Goal: Task Accomplishment & Management: Complete application form

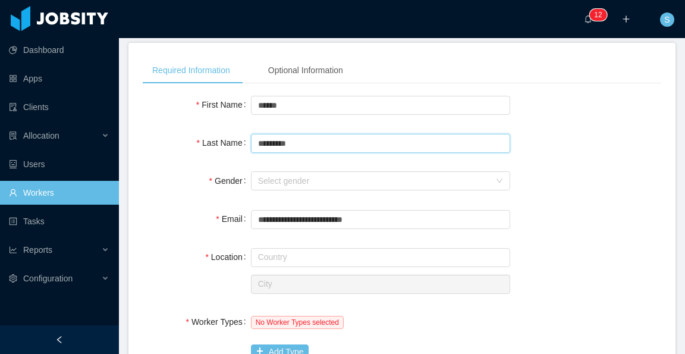
scroll to position [119, 0]
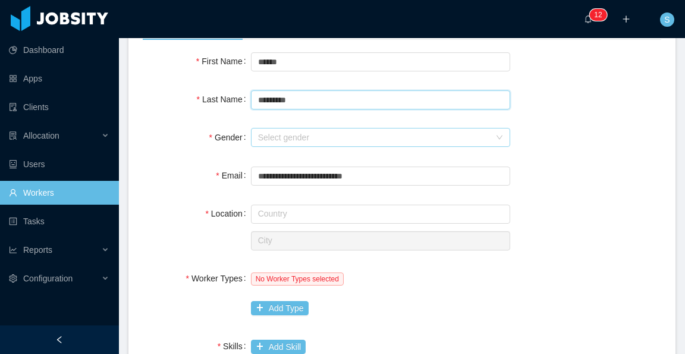
click at [356, 131] on div "Select gender" at bounding box center [374, 137] width 232 height 12
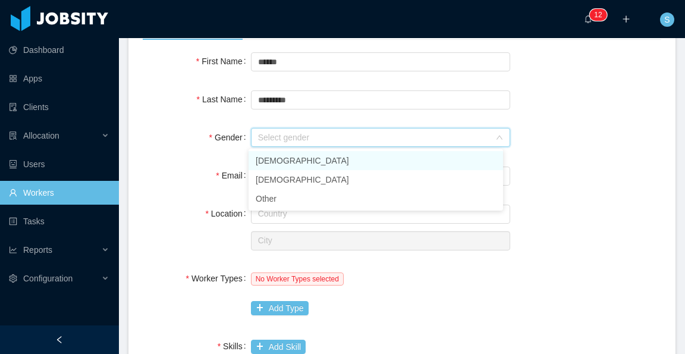
click at [353, 154] on li "[DEMOGRAPHIC_DATA]" at bounding box center [375, 160] width 254 height 19
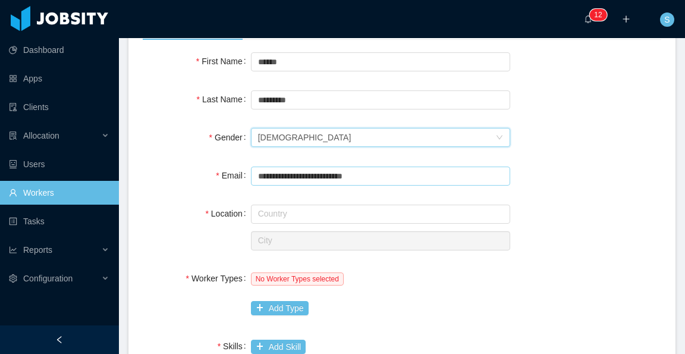
scroll to position [178, 0]
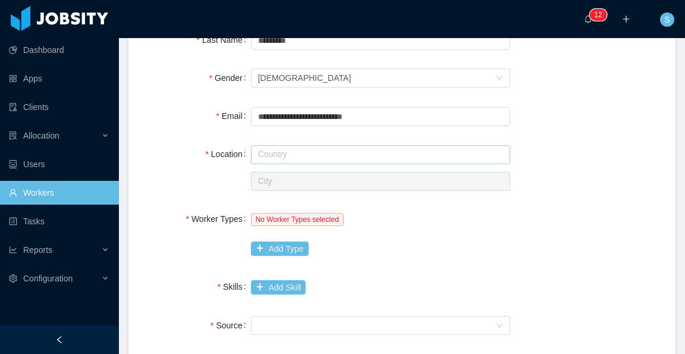
click at [385, 152] on input "text" at bounding box center [380, 154] width 259 height 19
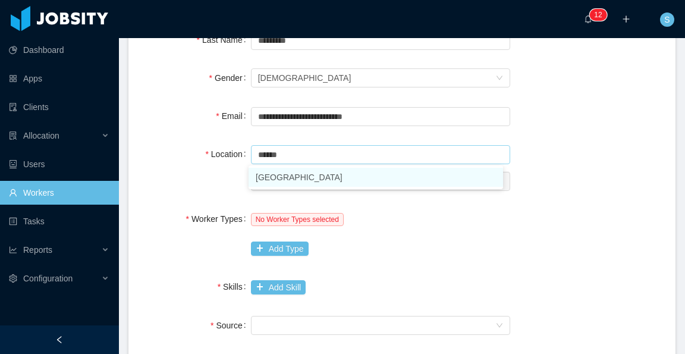
click at [339, 181] on li "[GEOGRAPHIC_DATA]" at bounding box center [375, 177] width 254 height 19
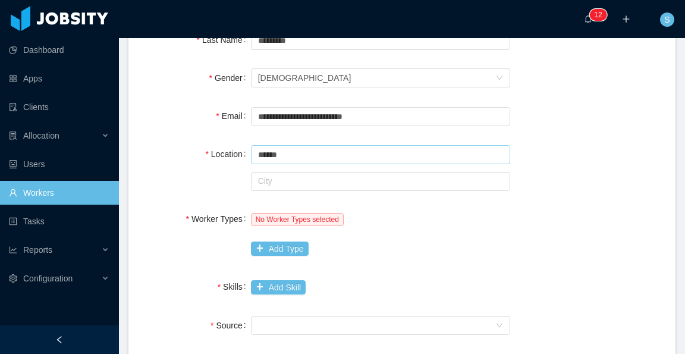
type input "******"
click at [295, 184] on input "text" at bounding box center [380, 181] width 259 height 19
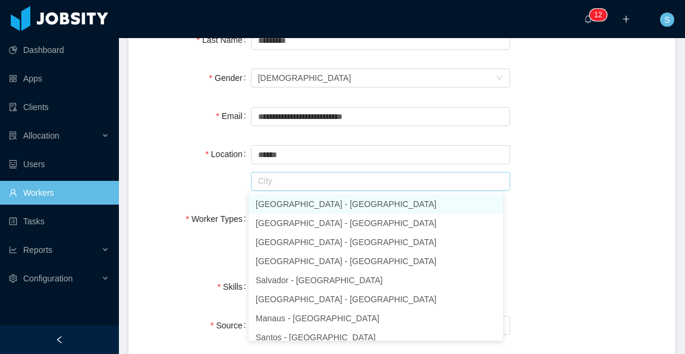
drag, startPoint x: 310, startPoint y: 199, endPoint x: 490, endPoint y: 197, distance: 180.7
click at [311, 199] on li "[GEOGRAPHIC_DATA] - [GEOGRAPHIC_DATA]" at bounding box center [375, 203] width 254 height 19
type input "*********"
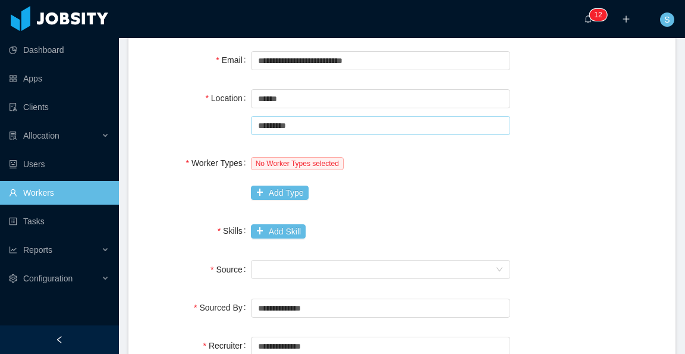
scroll to position [238, 0]
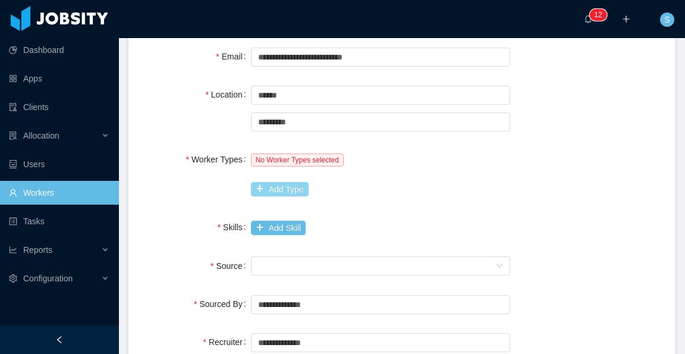
click at [297, 186] on button "Add Type" at bounding box center [280, 189] width 58 height 14
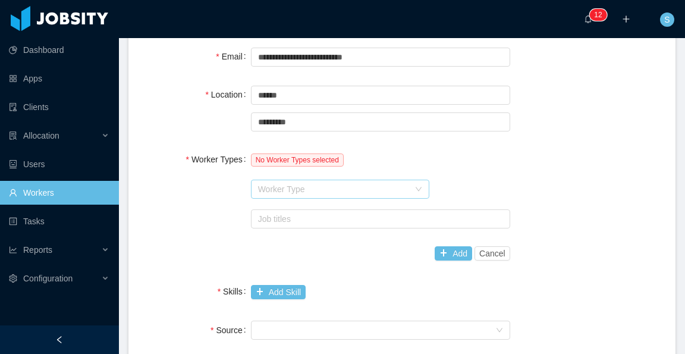
click at [315, 187] on div "Worker Type" at bounding box center [333, 189] width 151 height 12
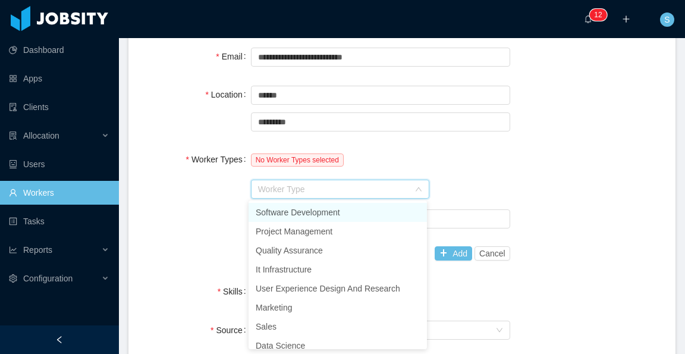
click at [334, 212] on li "Software Development" at bounding box center [337, 212] width 178 height 19
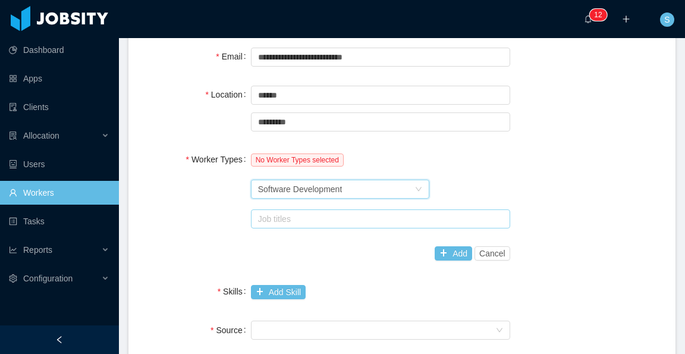
click at [397, 223] on div "Job titles" at bounding box center [378, 219] width 240 height 12
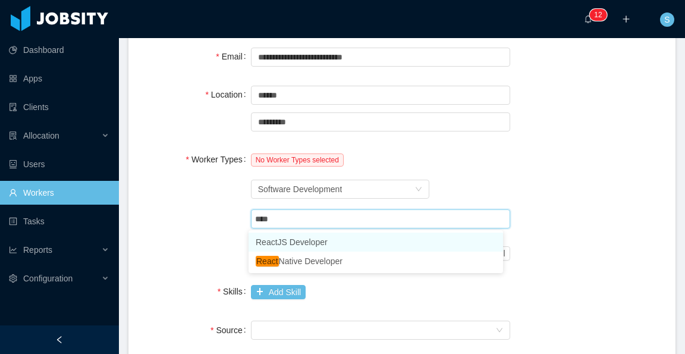
type input "*****"
click at [397, 234] on li "ReactJS Developer" at bounding box center [375, 241] width 254 height 19
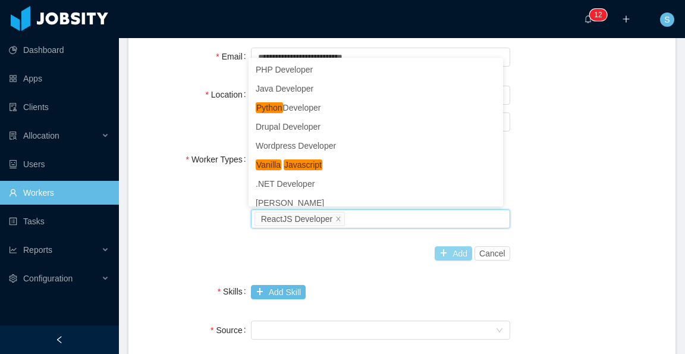
click at [451, 257] on button "Add" at bounding box center [453, 253] width 37 height 14
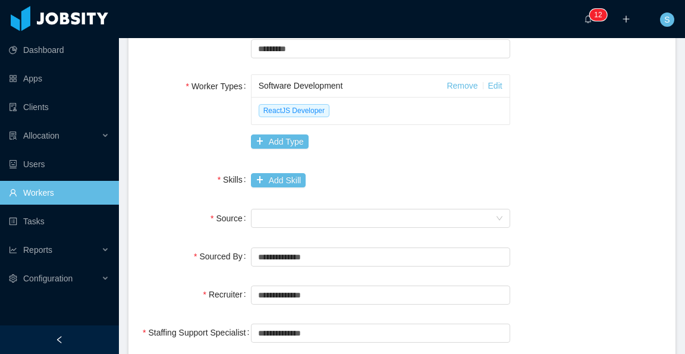
scroll to position [357, 0]
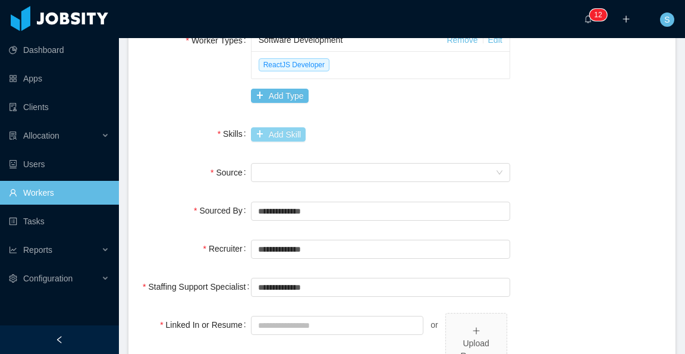
click at [285, 133] on button "Add Skill" at bounding box center [278, 134] width 55 height 14
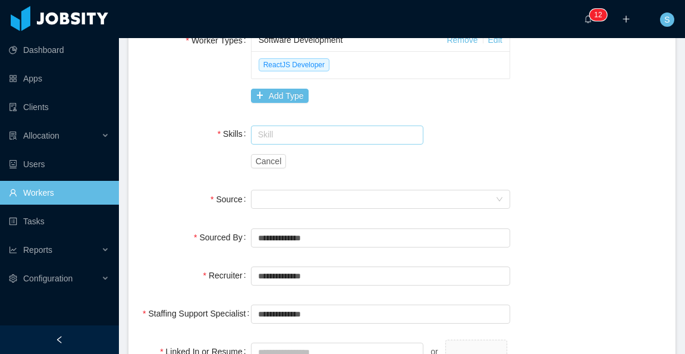
click at [314, 136] on input "text" at bounding box center [337, 134] width 173 height 19
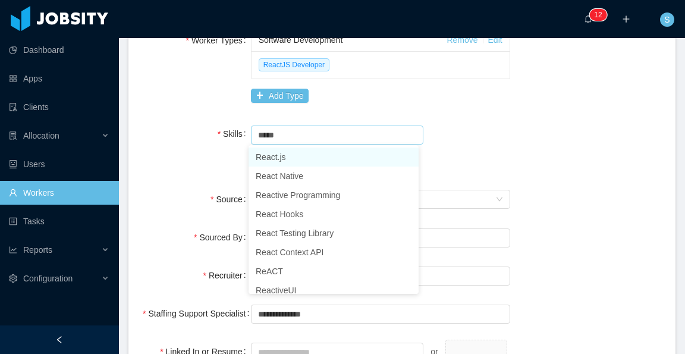
click at [326, 154] on li "React.js" at bounding box center [333, 156] width 170 height 19
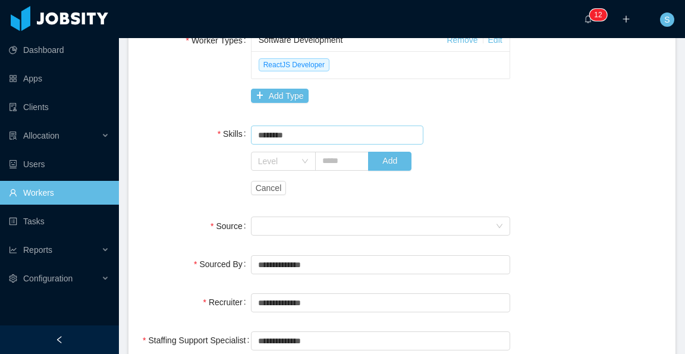
type input "********"
click at [327, 156] on input "text" at bounding box center [342, 161] width 54 height 19
click at [278, 162] on div "Level" at bounding box center [276, 161] width 37 height 12
type input "***"
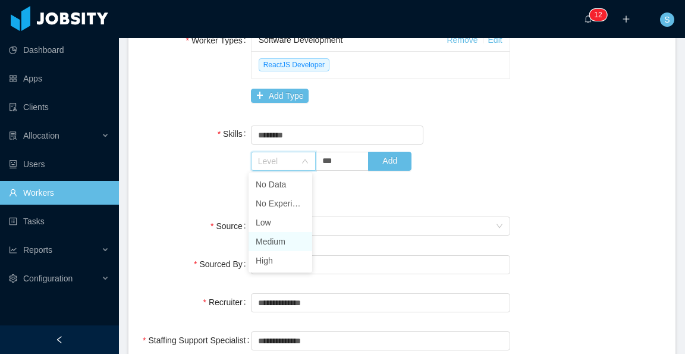
click at [294, 234] on li "Medium" at bounding box center [280, 241] width 64 height 19
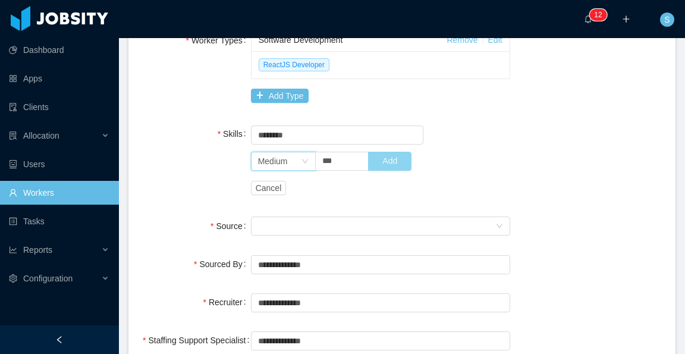
click at [378, 156] on button "Add" at bounding box center [389, 161] width 43 height 19
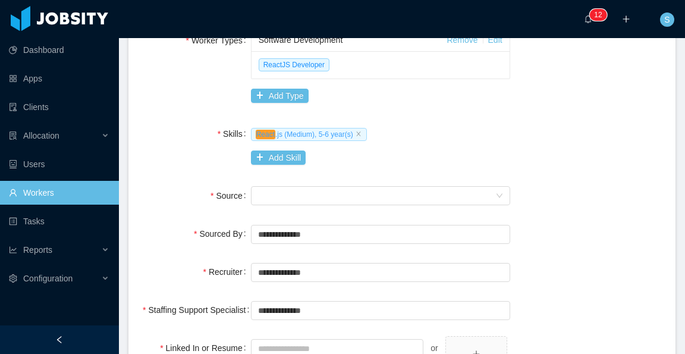
click at [317, 134] on span "React .js (Medium), 5-6 year(s)" at bounding box center [309, 134] width 116 height 13
click at [471, 142] on div "React .js (Medium), 5-6 year(s)" at bounding box center [380, 134] width 259 height 24
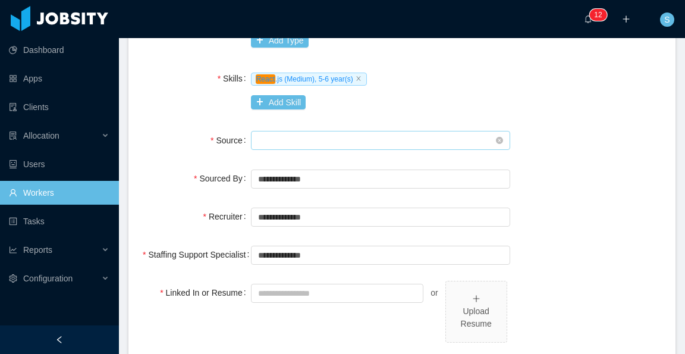
scroll to position [416, 0]
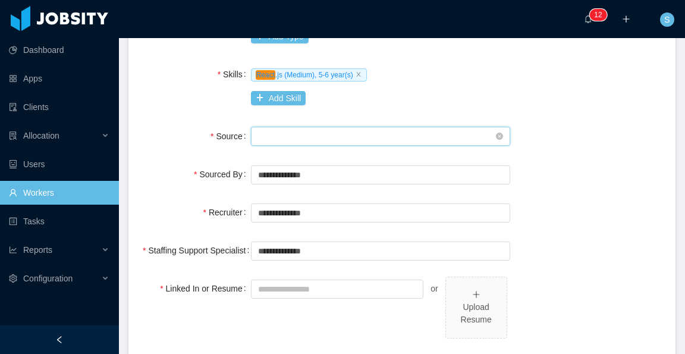
click at [403, 130] on div "Seniority" at bounding box center [376, 136] width 237 height 18
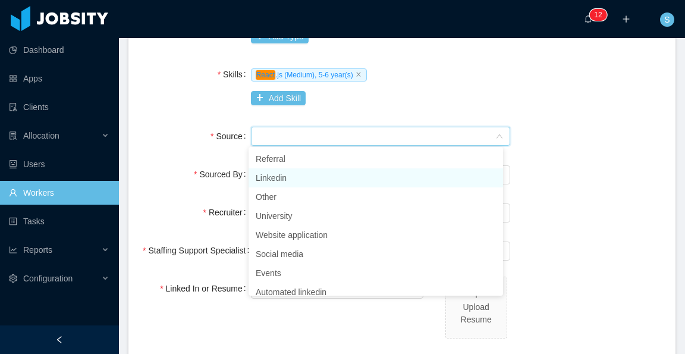
click at [320, 182] on li "Linkedin" at bounding box center [375, 177] width 254 height 19
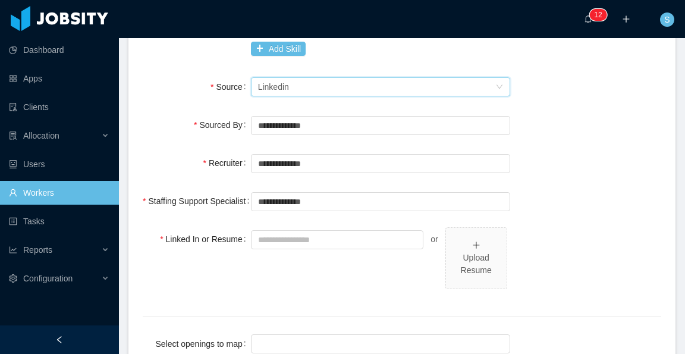
scroll to position [476, 0]
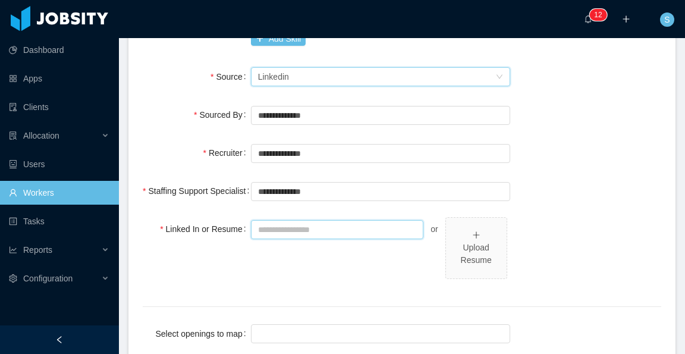
click at [389, 228] on input "Linked In or Resume" at bounding box center [337, 229] width 173 height 19
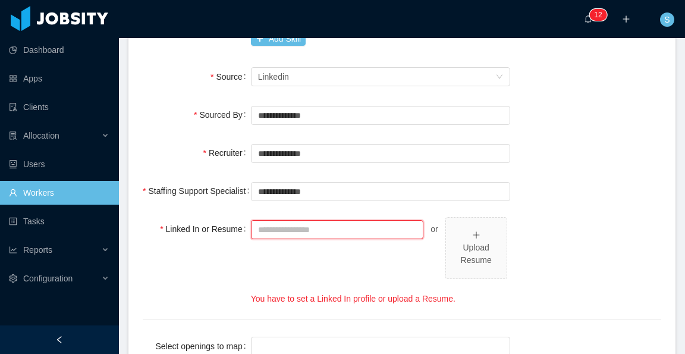
drag, startPoint x: 342, startPoint y: 222, endPoint x: 341, endPoint y: 231, distance: 9.1
click at [342, 222] on input "Linked In or Resume" at bounding box center [337, 229] width 173 height 19
paste input "**********"
type input "**********"
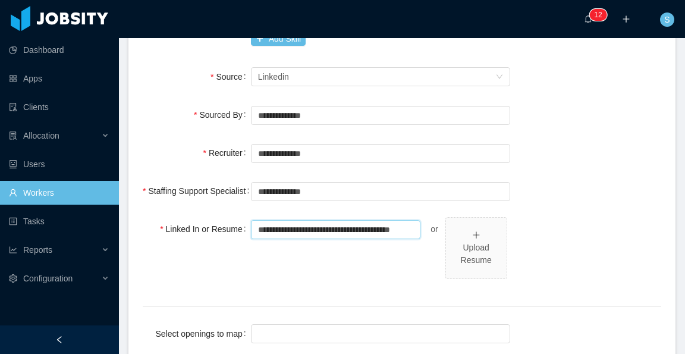
scroll to position [535, 0]
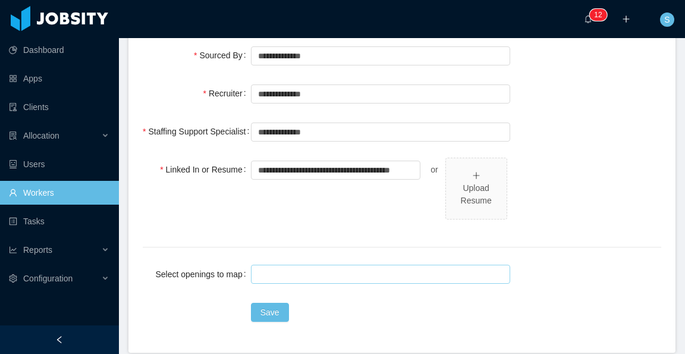
click at [295, 276] on div at bounding box center [378, 274] width 248 height 18
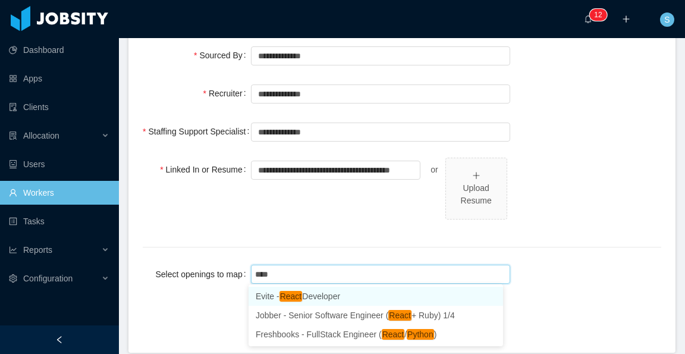
type input "*****"
click at [323, 303] on li "Evite - React Developer" at bounding box center [375, 296] width 254 height 19
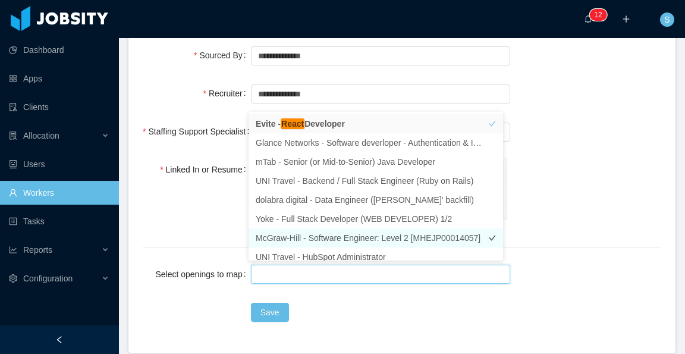
scroll to position [6, 0]
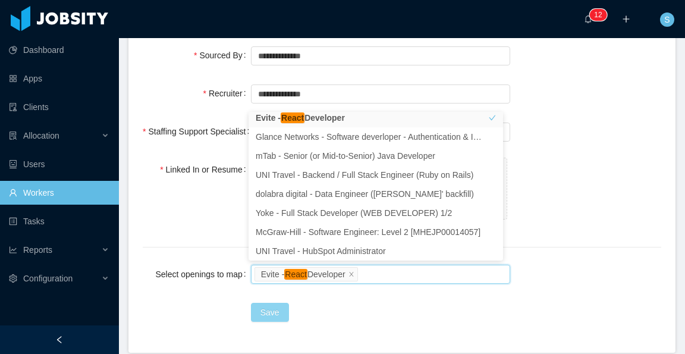
click at [282, 306] on button "Save" at bounding box center [270, 312] width 38 height 19
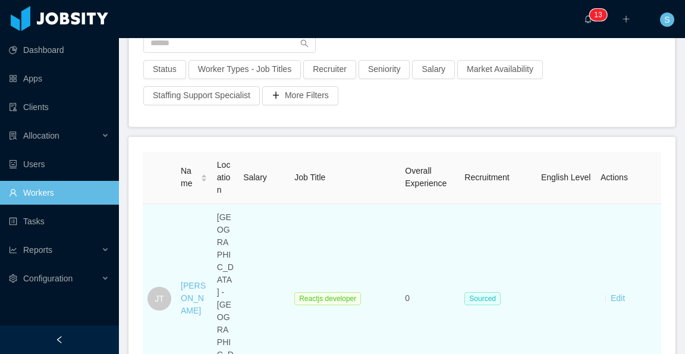
scroll to position [119, 0]
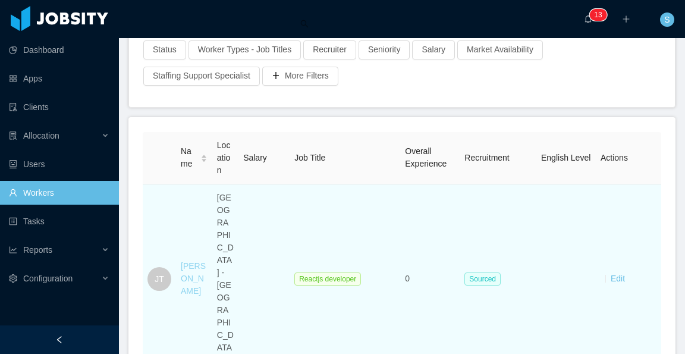
click at [194, 261] on link "[PERSON_NAME]" at bounding box center [193, 278] width 25 height 34
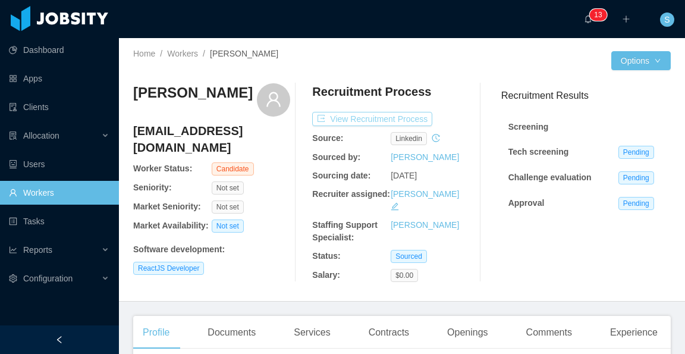
click at [414, 112] on button "View Recruitment Process" at bounding box center [372, 119] width 120 height 14
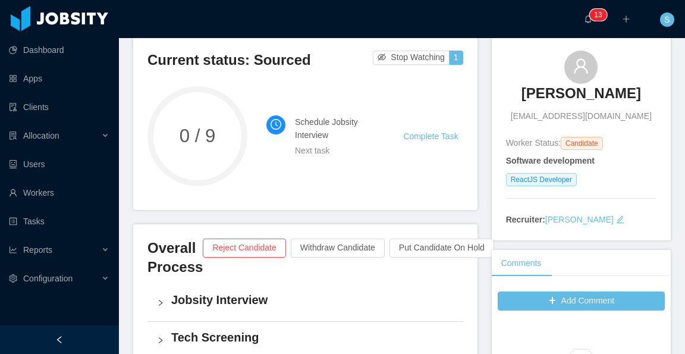
scroll to position [119, 0]
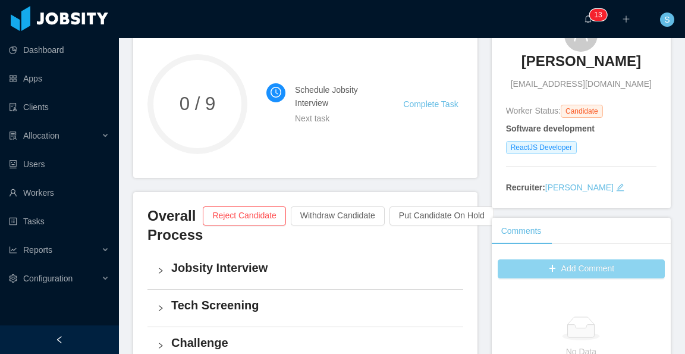
click at [561, 272] on button "Add Comment" at bounding box center [581, 268] width 167 height 19
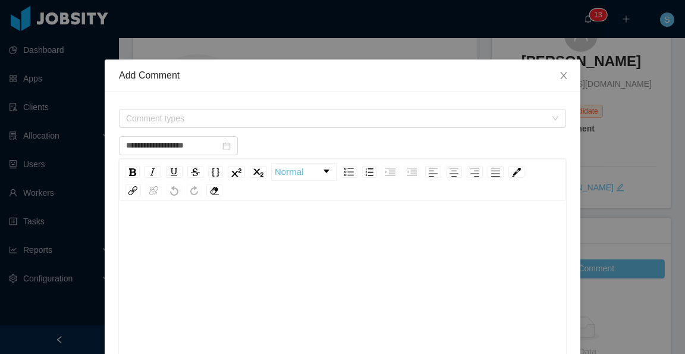
type input "**********"
click at [559, 80] on icon "icon: close" at bounding box center [564, 76] width 10 height 10
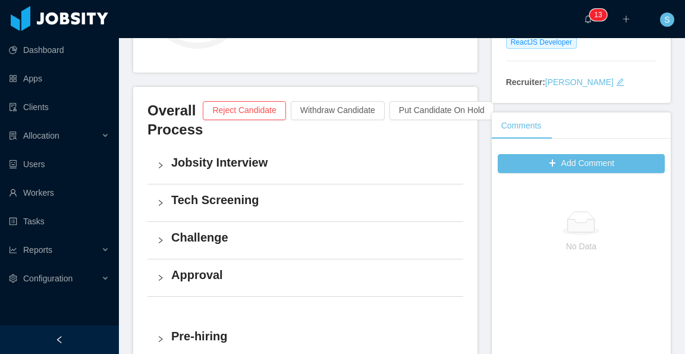
scroll to position [238, 0]
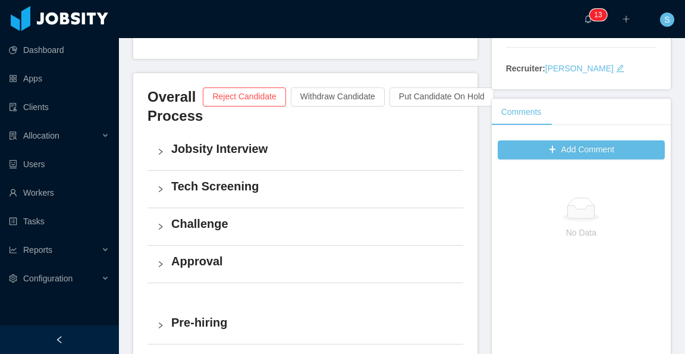
click at [237, 146] on h4 "Jobsity Interview" at bounding box center [312, 148] width 282 height 17
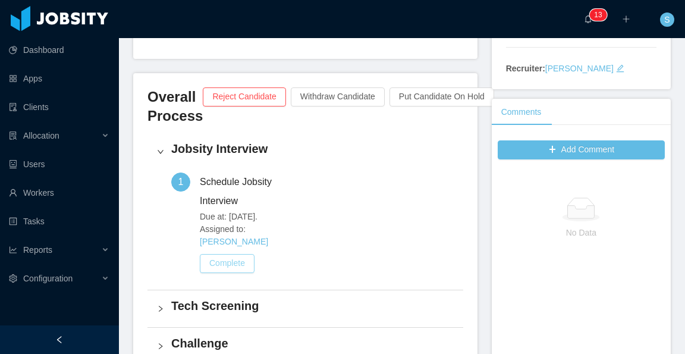
drag, startPoint x: 244, startPoint y: 245, endPoint x: 260, endPoint y: 236, distance: 18.9
click at [244, 254] on button "Complete" at bounding box center [227, 263] width 55 height 19
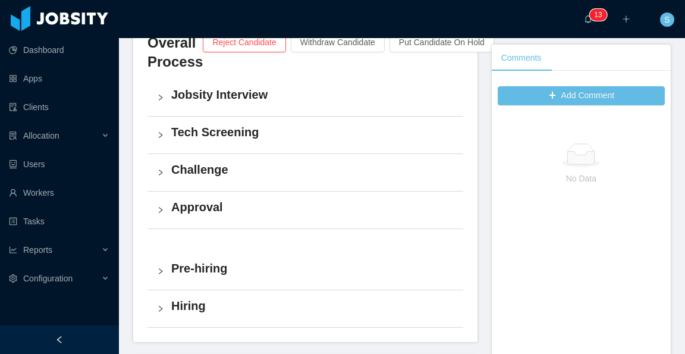
scroll to position [232, 0]
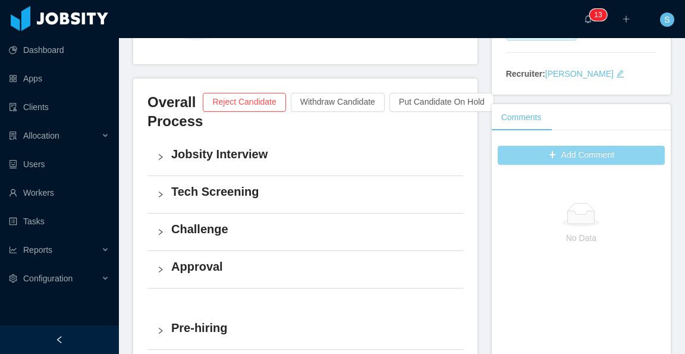
click at [569, 162] on button "Add Comment" at bounding box center [581, 155] width 167 height 19
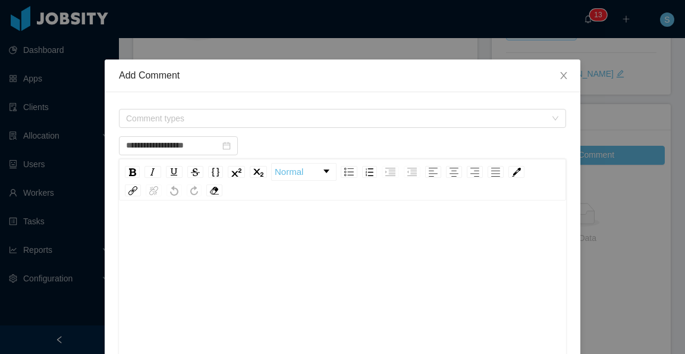
type input "**********"
click at [562, 79] on icon "icon: close" at bounding box center [564, 76] width 10 height 10
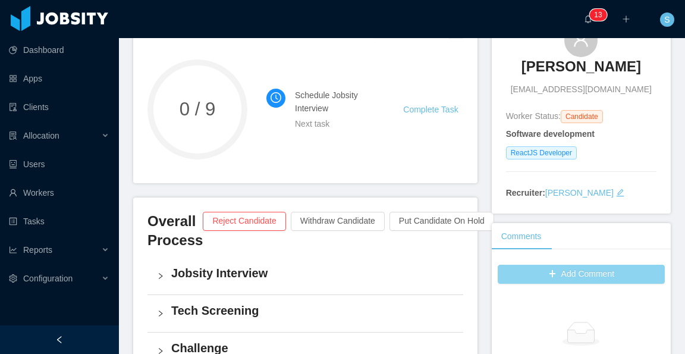
scroll to position [0, 0]
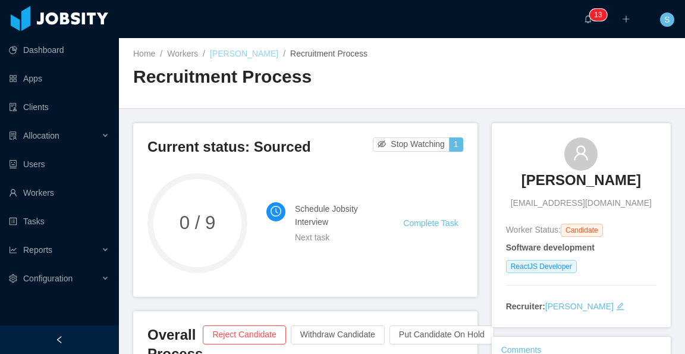
click at [238, 54] on link "[PERSON_NAME]" at bounding box center [244, 54] width 68 height 10
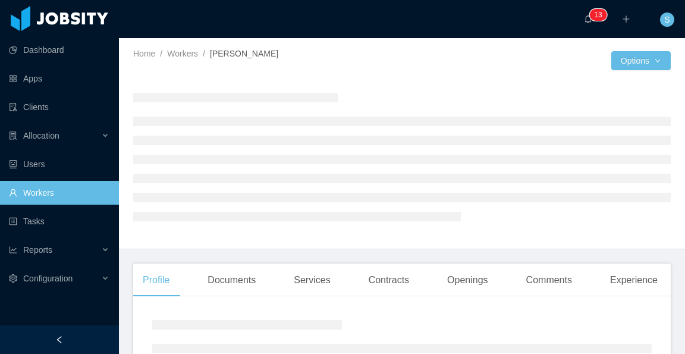
scroll to position [59, 0]
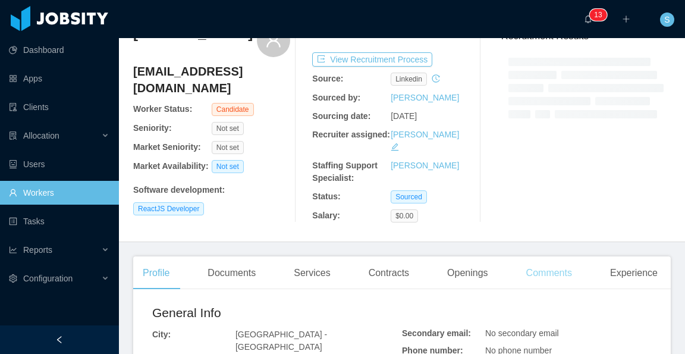
click at [558, 257] on div "Comments" at bounding box center [549, 272] width 65 height 33
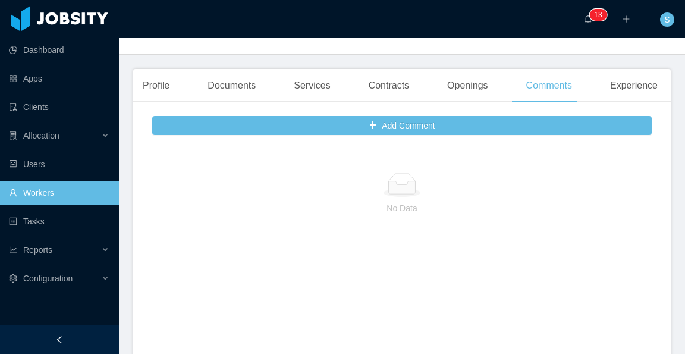
scroll to position [238, 0]
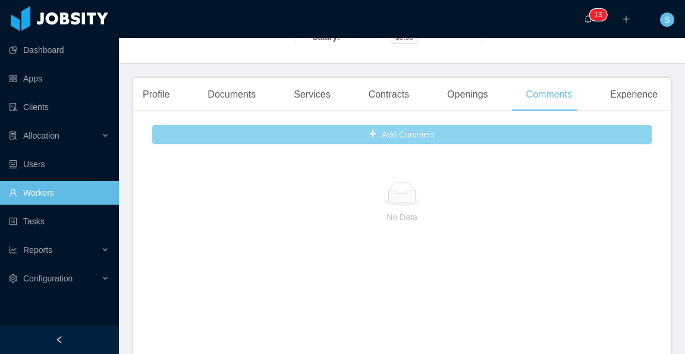
click at [388, 125] on button "Add Comment" at bounding box center [401, 134] width 499 height 19
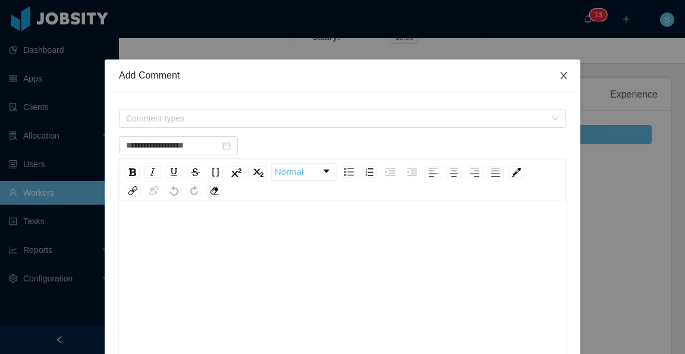
click at [559, 73] on icon "icon: close" at bounding box center [564, 76] width 10 height 10
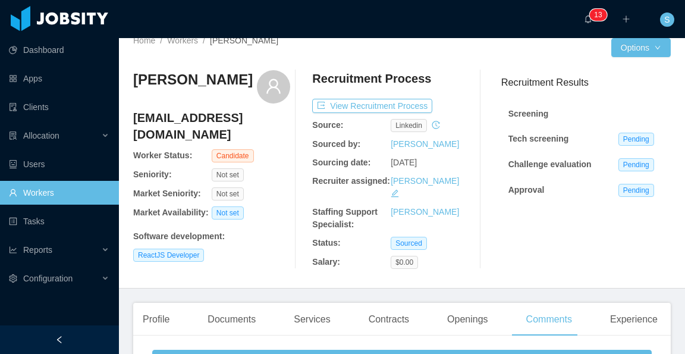
scroll to position [0, 0]
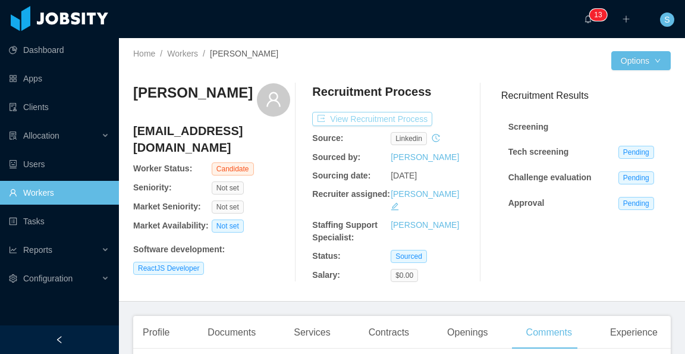
click at [406, 118] on button "View Recruitment Process" at bounding box center [372, 119] width 120 height 14
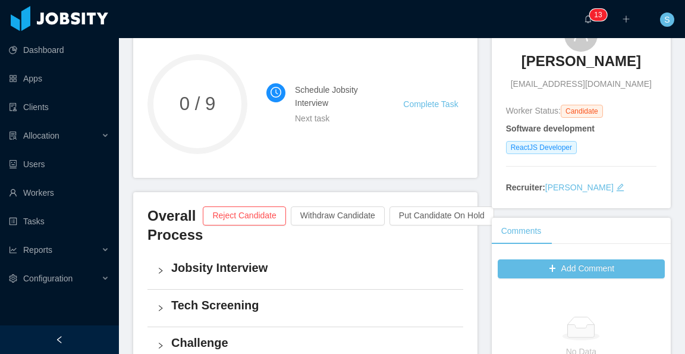
scroll to position [178, 0]
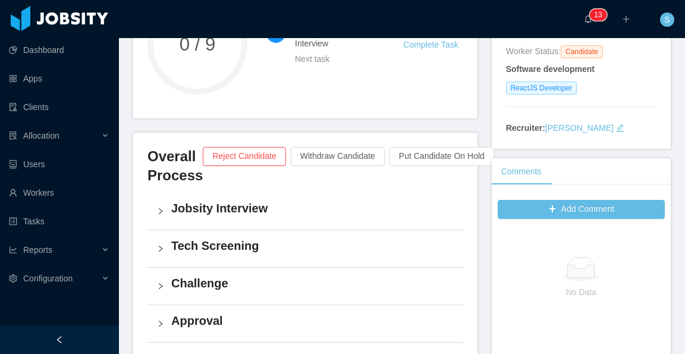
click at [254, 221] on div "Jobsity Interview" at bounding box center [305, 211] width 316 height 37
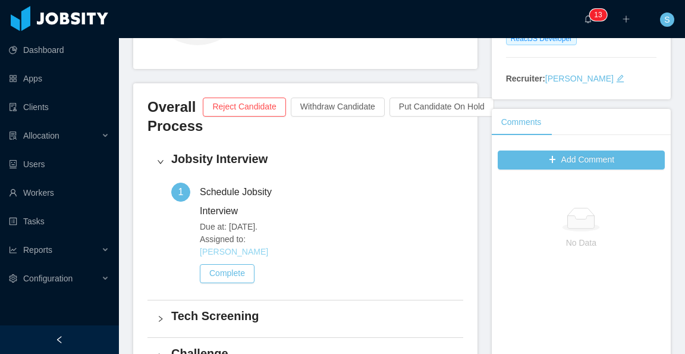
scroll to position [238, 0]
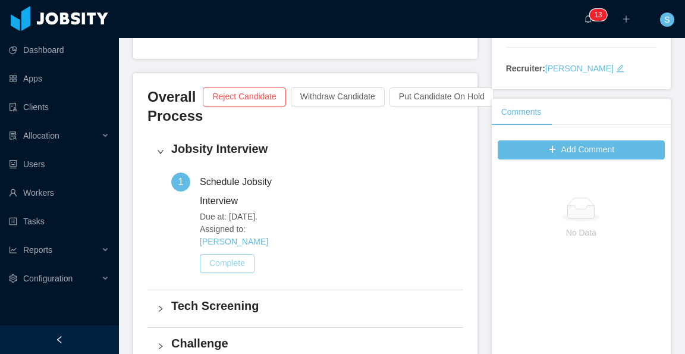
click at [240, 254] on button "Complete" at bounding box center [227, 263] width 55 height 19
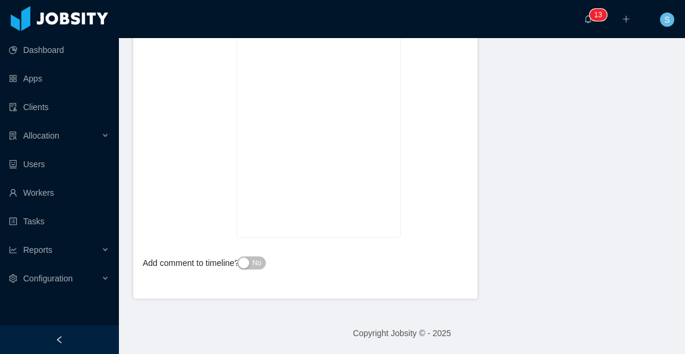
scroll to position [320, 0]
click at [245, 259] on button "No" at bounding box center [251, 262] width 28 height 13
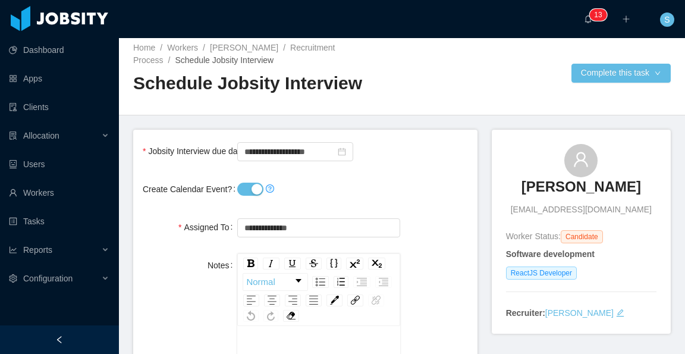
scroll to position [0, 0]
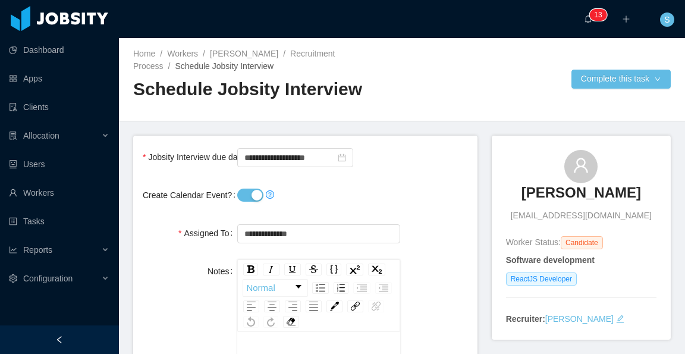
click at [515, 88] on div at bounding box center [484, 79] width 165 height 19
click at [438, 106] on div "Home / Workers / [PERSON_NAME] / Recruitment Process / Schedule Jobsity Intervi…" at bounding box center [402, 79] width 566 height 83
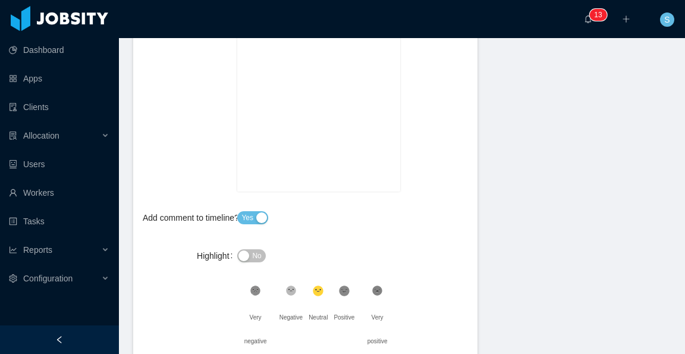
scroll to position [416, 0]
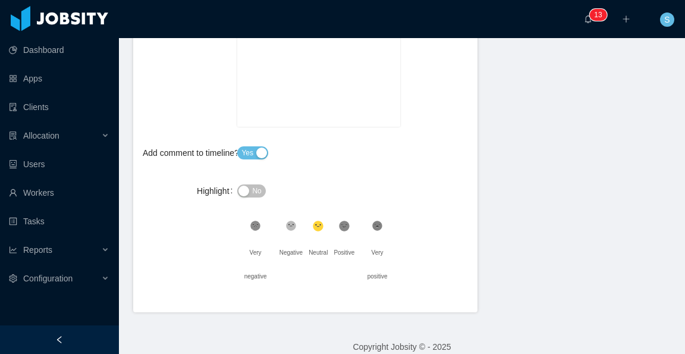
click at [261, 197] on button "No" at bounding box center [251, 190] width 28 height 13
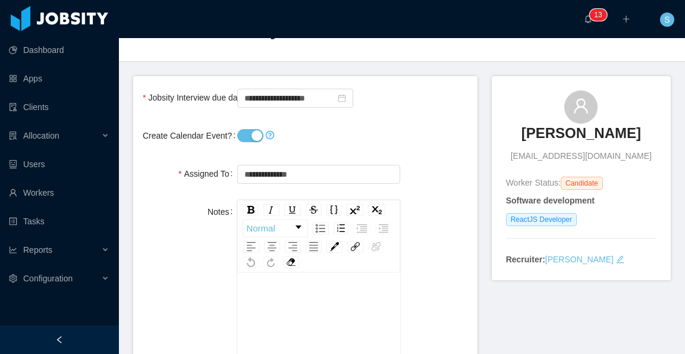
scroll to position [0, 0]
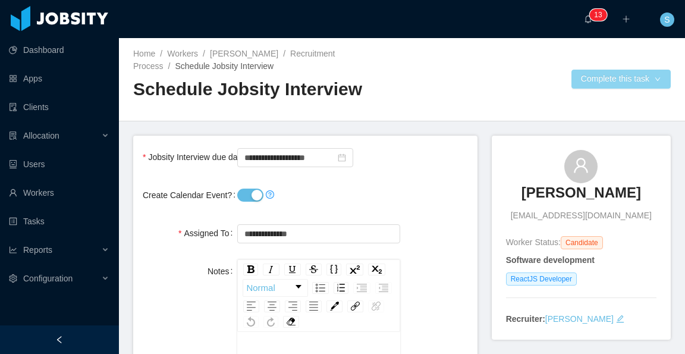
click at [613, 73] on button "Complete this task" at bounding box center [620, 79] width 99 height 19
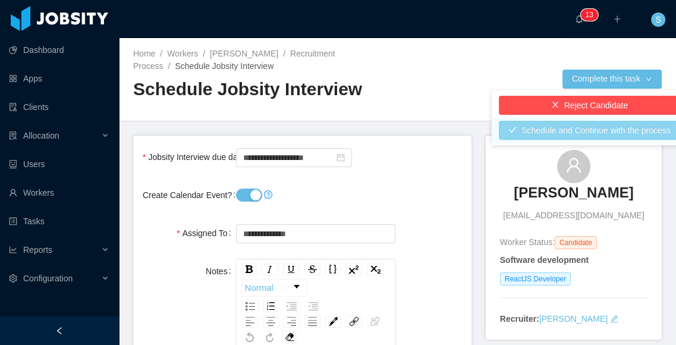
click at [616, 129] on button "Schedule and Continue with the process" at bounding box center [589, 130] width 181 height 19
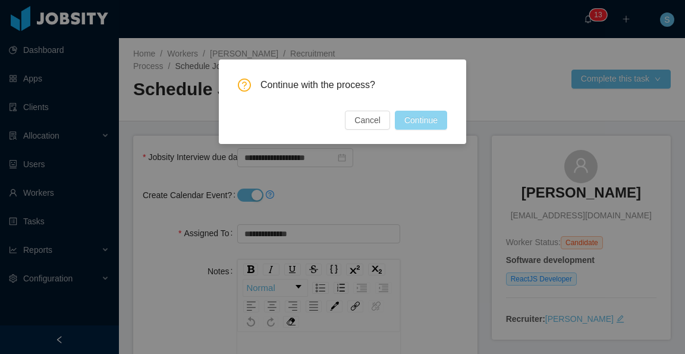
click at [430, 120] on button "Continue" at bounding box center [421, 120] width 52 height 19
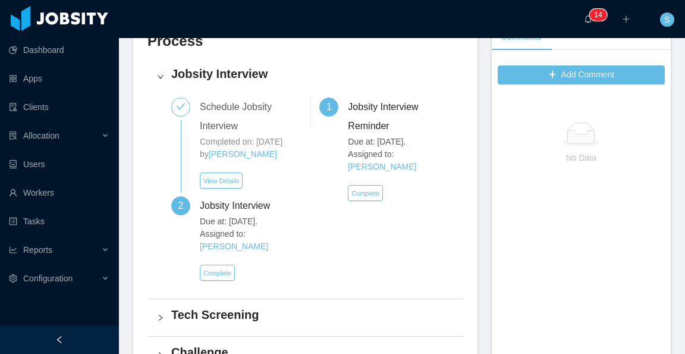
scroll to position [297, 0]
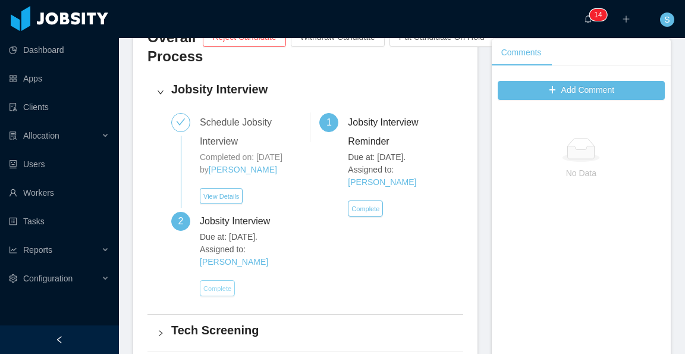
click at [205, 280] on button "Complete" at bounding box center [217, 288] width 35 height 16
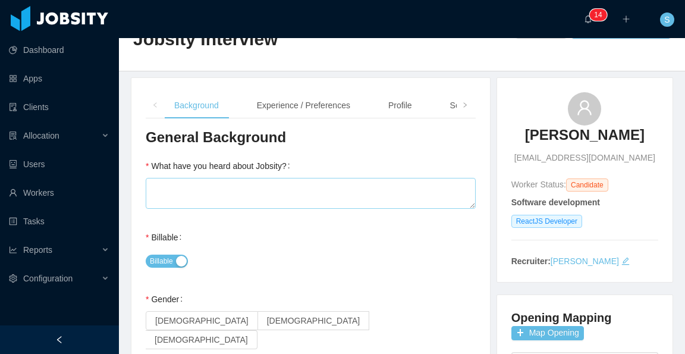
scroll to position [59, 0]
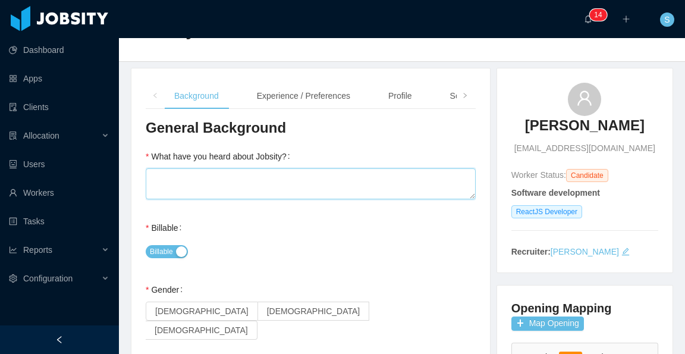
click at [415, 173] on textarea "What have you heard about Jobsity?" at bounding box center [311, 183] width 330 height 31
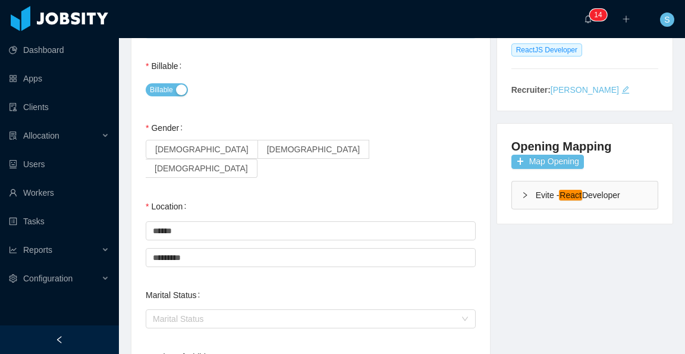
scroll to position [238, 0]
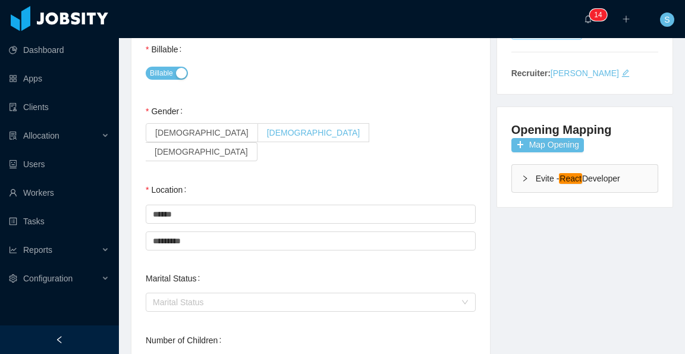
click at [258, 141] on label "[DEMOGRAPHIC_DATA]" at bounding box center [314, 132] width 112 height 19
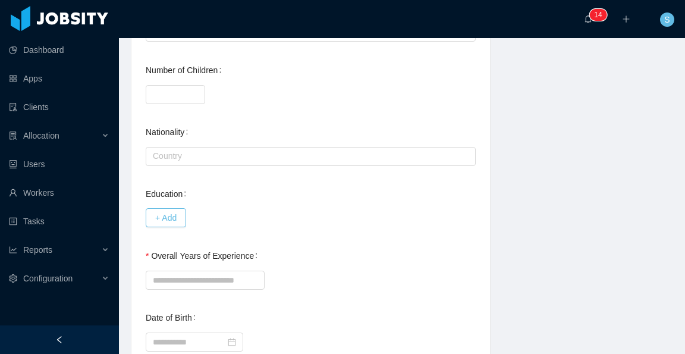
scroll to position [535, 0]
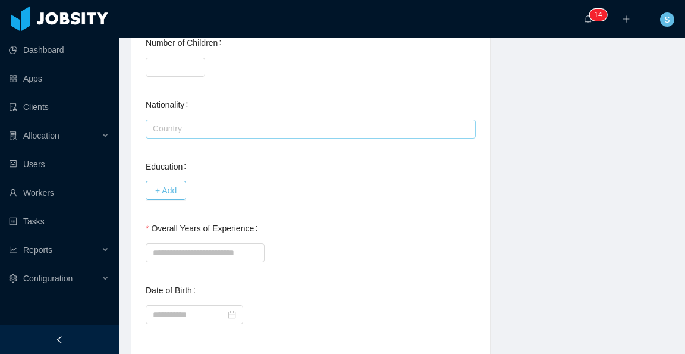
click at [365, 119] on input "text" at bounding box center [311, 128] width 330 height 19
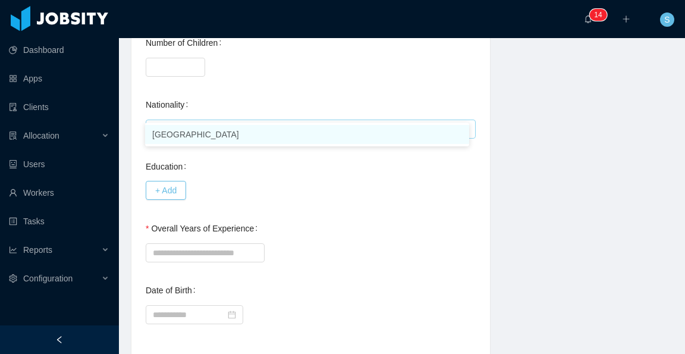
click at [378, 129] on li "[GEOGRAPHIC_DATA]" at bounding box center [307, 134] width 324 height 19
type input "******"
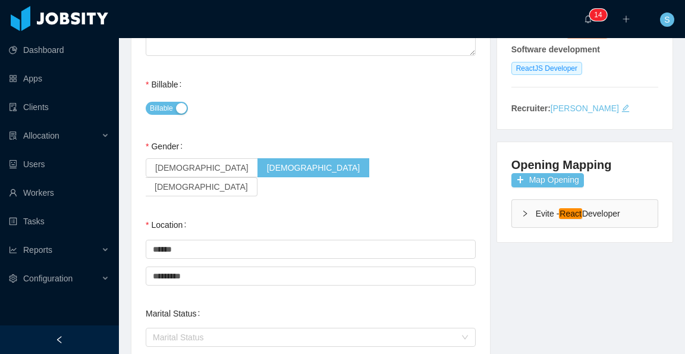
scroll to position [0, 0]
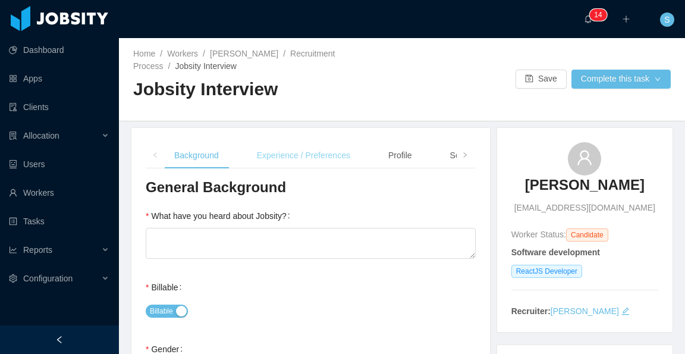
click at [326, 158] on div "Experience / Preferences" at bounding box center [303, 155] width 112 height 27
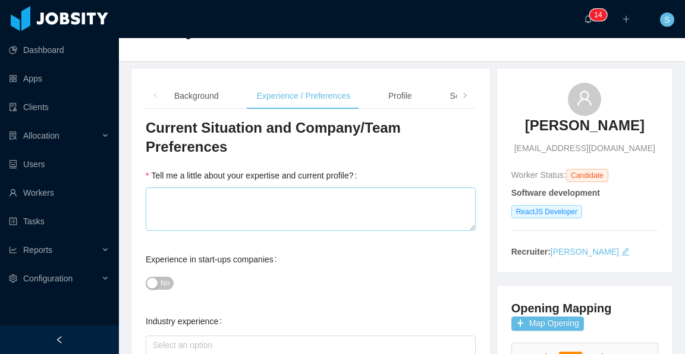
scroll to position [119, 0]
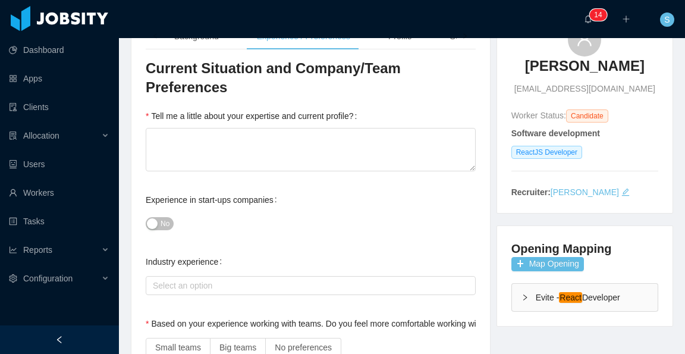
click at [414, 189] on div "Experience in start-ups companies No" at bounding box center [311, 212] width 330 height 48
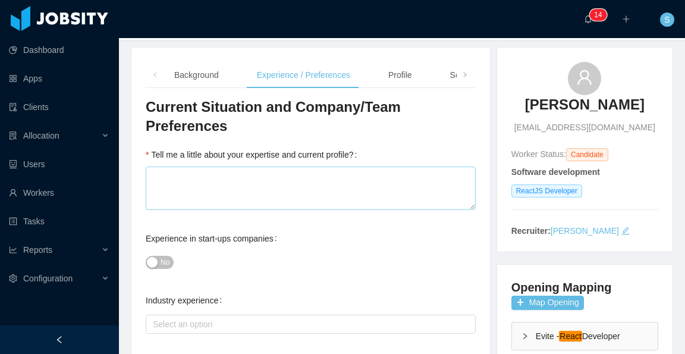
scroll to position [59, 0]
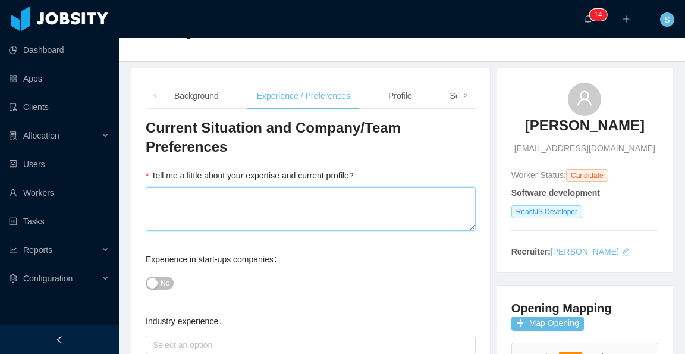
click at [376, 189] on textarea "Tell me a little about your expertise and current profile?" at bounding box center [311, 208] width 330 height 43
click at [377, 190] on textarea "Tell me a little about your expertise and current profile?" at bounding box center [311, 208] width 330 height 43
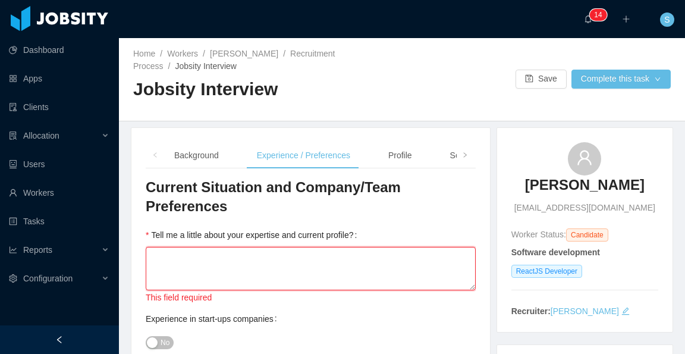
click at [411, 250] on textarea "Tell me a little about your expertise and current profile?" at bounding box center [311, 268] width 330 height 43
click at [407, 248] on textarea "Tell me a little about your expertise and current profile?" at bounding box center [311, 268] width 330 height 43
click at [397, 247] on textarea "Tell me a little about your expertise and current profile?" at bounding box center [311, 268] width 330 height 43
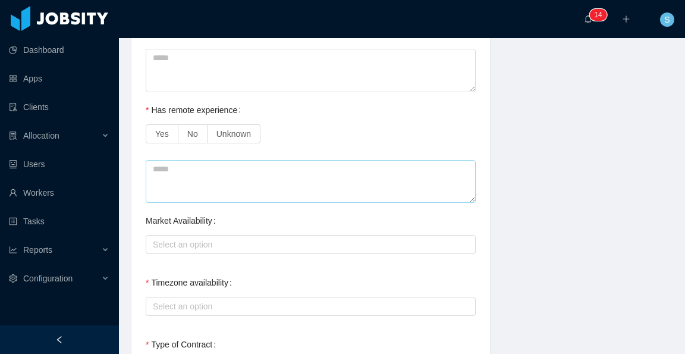
scroll to position [892, 0]
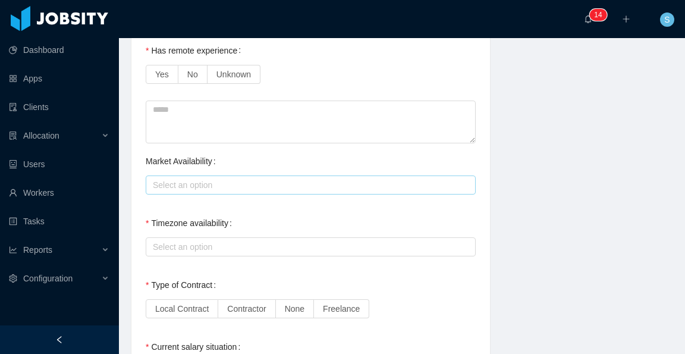
click at [371, 179] on div "Select an option" at bounding box center [308, 185] width 310 height 12
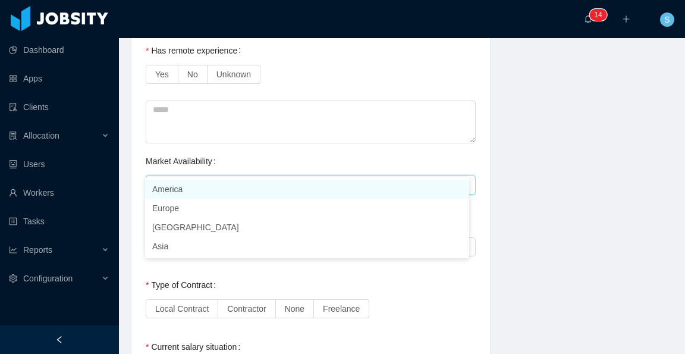
click at [371, 179] on div "Select an option" at bounding box center [308, 185] width 310 height 12
click at [370, 149] on div "Market Availability Select an option" at bounding box center [311, 173] width 330 height 48
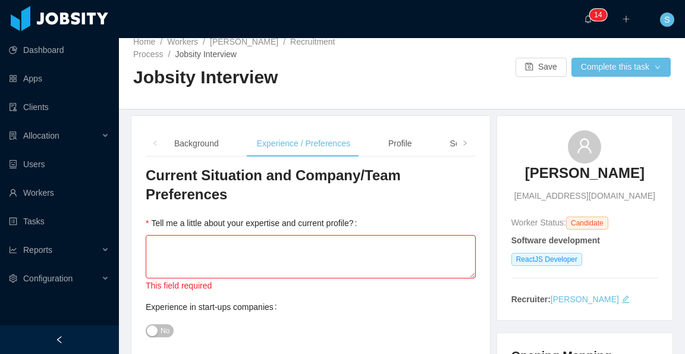
scroll to position [0, 0]
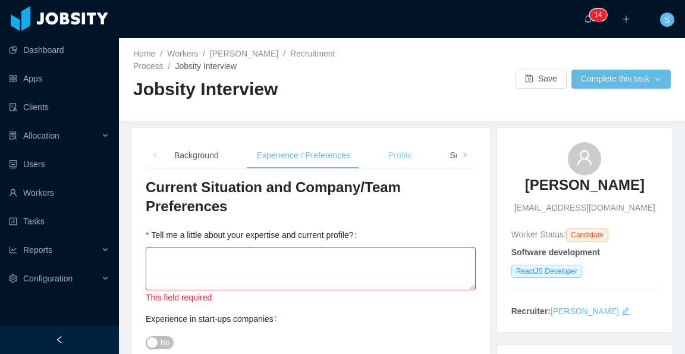
click at [396, 160] on div "Profile" at bounding box center [400, 155] width 43 height 27
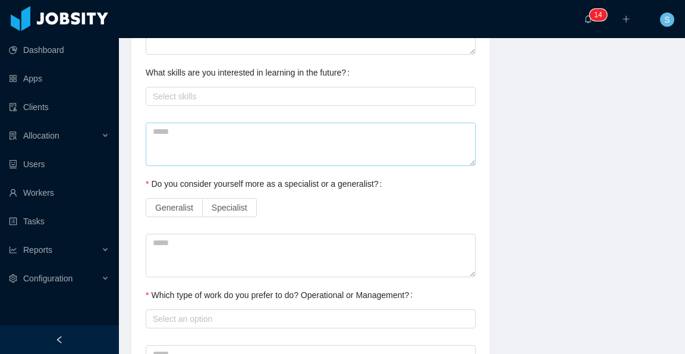
scroll to position [594, 0]
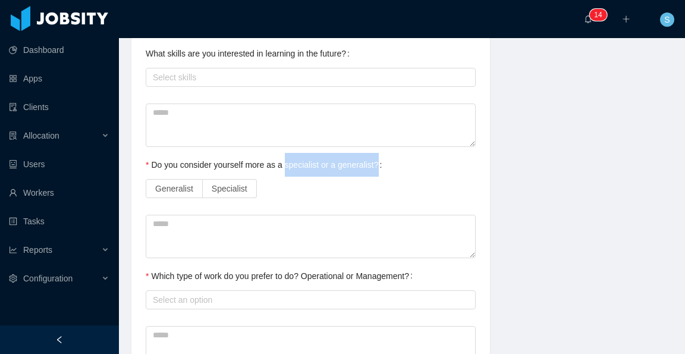
drag, startPoint x: 391, startPoint y: 169, endPoint x: 283, endPoint y: 167, distance: 107.6
click at [283, 167] on div "Do you consider yourself more as a specialist or a generalist? Generalist Speci…" at bounding box center [311, 177] width 330 height 48
copy label "specialist or a generalist?"
click at [387, 184] on div "Generalist Specialist" at bounding box center [311, 189] width 330 height 24
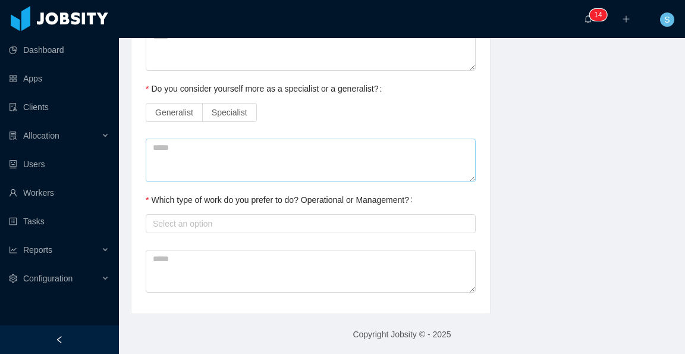
scroll to position [670, 0]
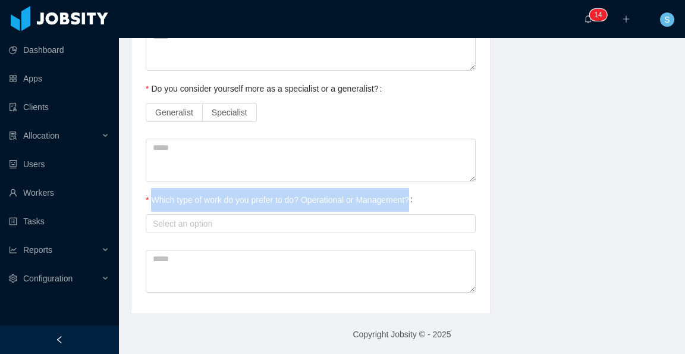
drag, startPoint x: 419, startPoint y: 199, endPoint x: 152, endPoint y: 200, distance: 266.9
click at [152, 200] on label "Which type of work do you prefer to do? Operational or Management?" at bounding box center [282, 200] width 272 height 10
copy label "Which type of work do you prefer to do? Operational or Management?"
click at [438, 197] on div "Which type of work do you prefer to do? Operational or Management? Select an op…" at bounding box center [311, 212] width 330 height 48
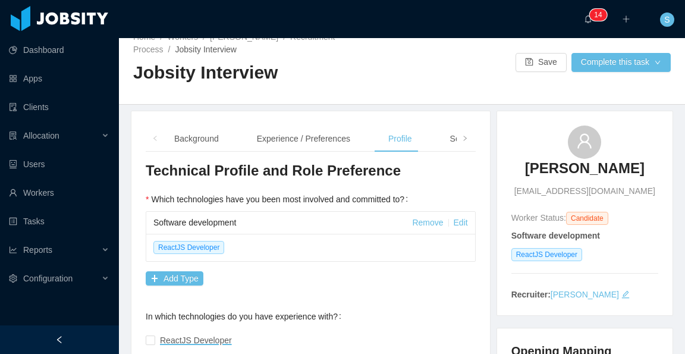
scroll to position [0, 0]
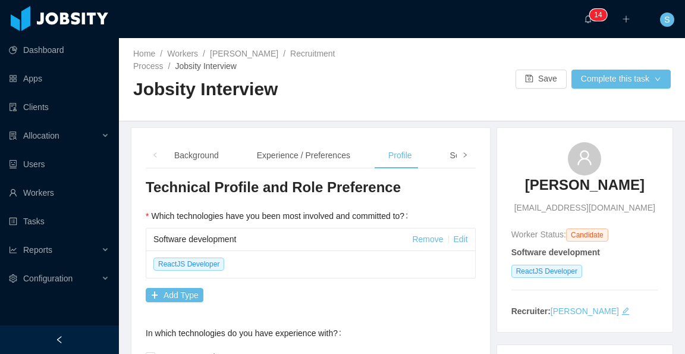
click at [462, 157] on icon "icon: right" at bounding box center [465, 155] width 6 height 6
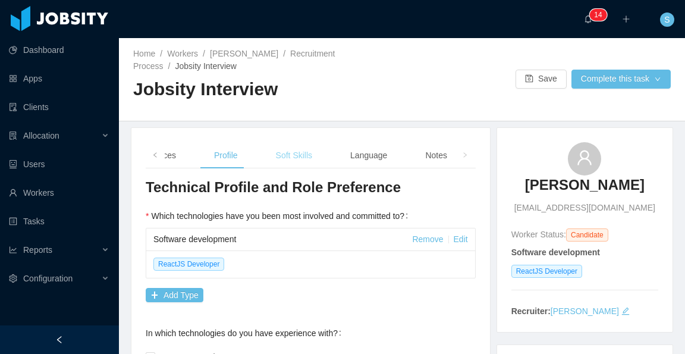
click at [291, 158] on div "Soft Skills" at bounding box center [293, 155] width 55 height 27
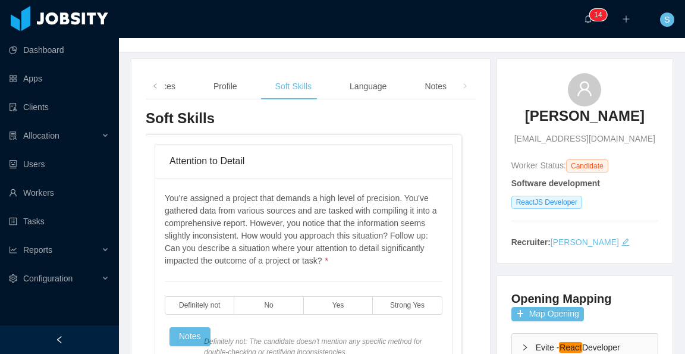
scroll to position [59, 0]
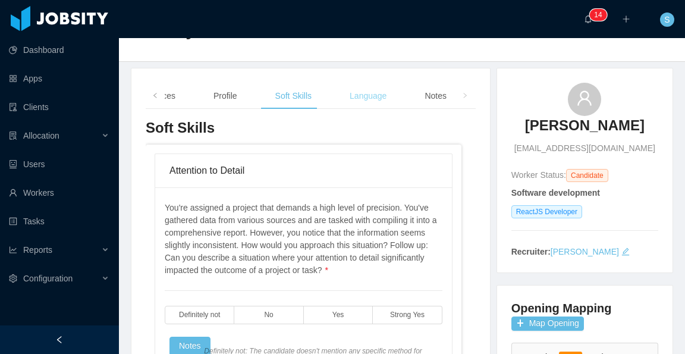
click at [363, 90] on div "Language" at bounding box center [368, 96] width 56 height 27
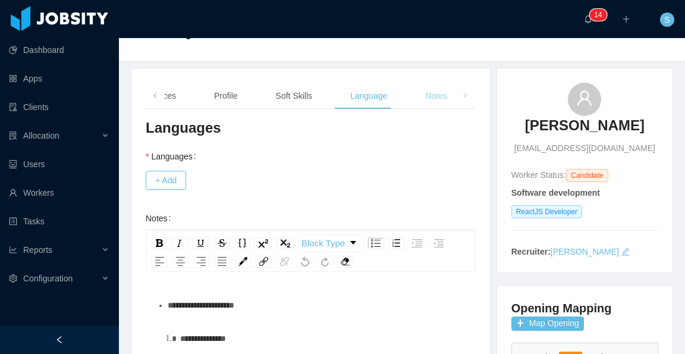
click at [423, 97] on div "Notes" at bounding box center [435, 96] width 41 height 27
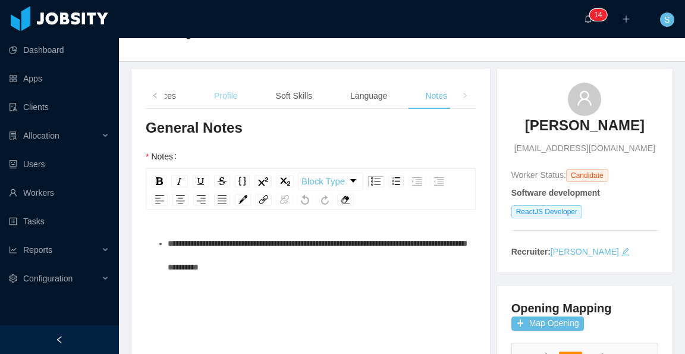
click at [218, 96] on div "Profile" at bounding box center [225, 96] width 43 height 27
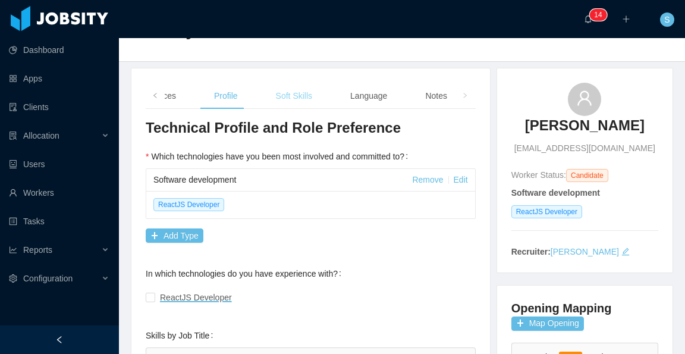
click at [282, 94] on div "Soft Skills" at bounding box center [293, 96] width 55 height 27
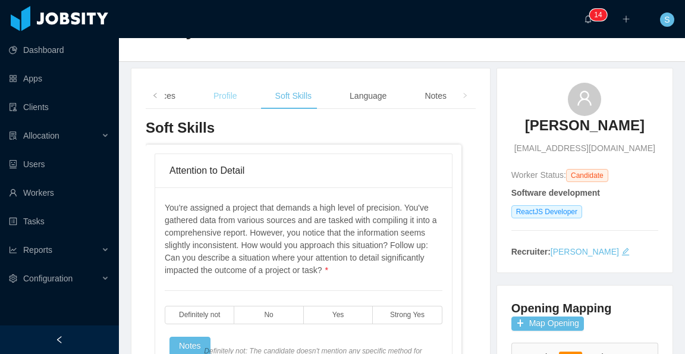
click at [237, 93] on div "Profile" at bounding box center [225, 96] width 43 height 27
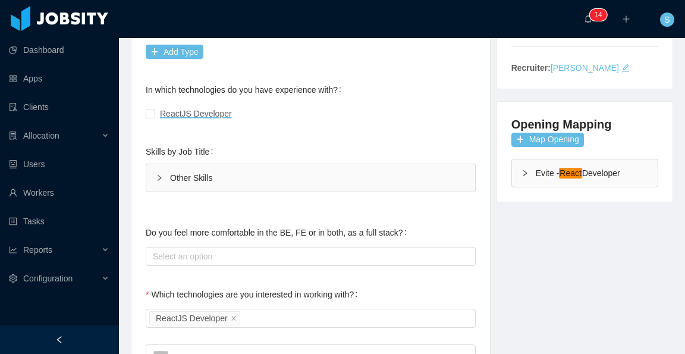
scroll to position [238, 0]
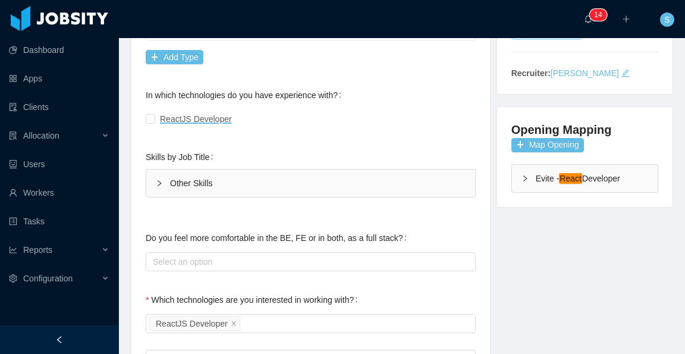
click at [187, 181] on div "Other Skills" at bounding box center [310, 182] width 329 height 27
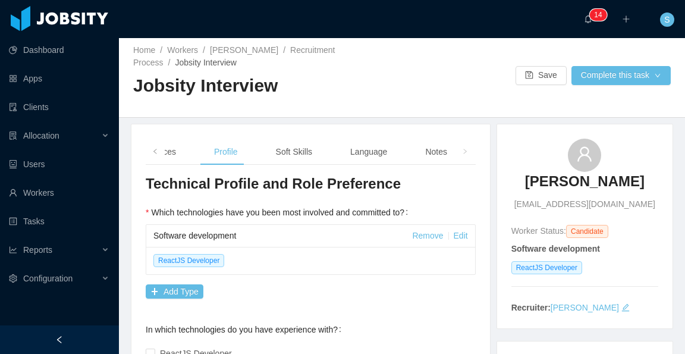
scroll to position [0, 0]
